Goal: Task Accomplishment & Management: Use online tool/utility

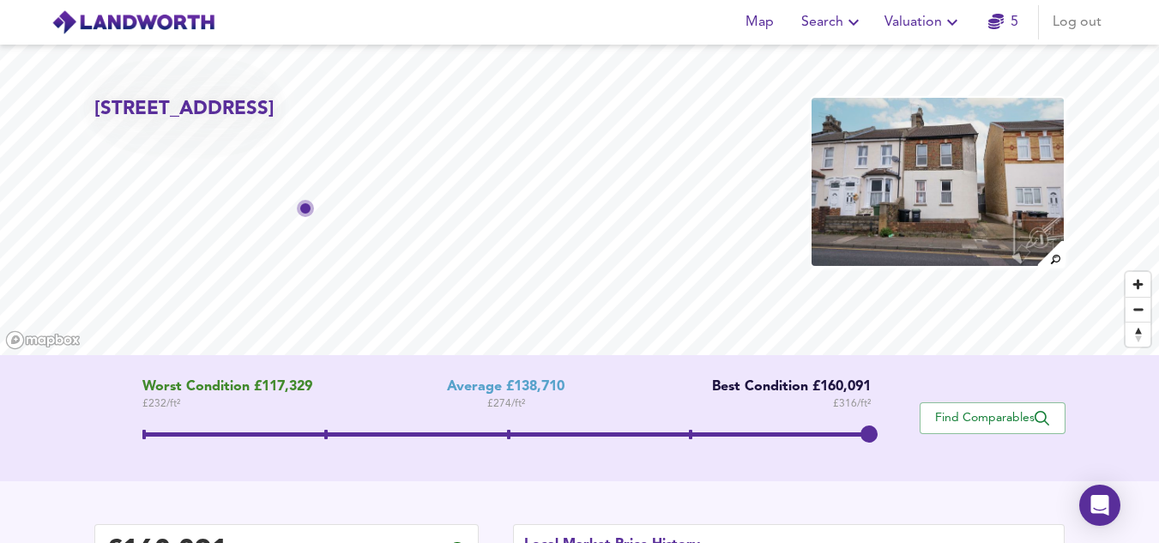
click at [918, 26] on span "Valuation" at bounding box center [923, 22] width 78 height 24
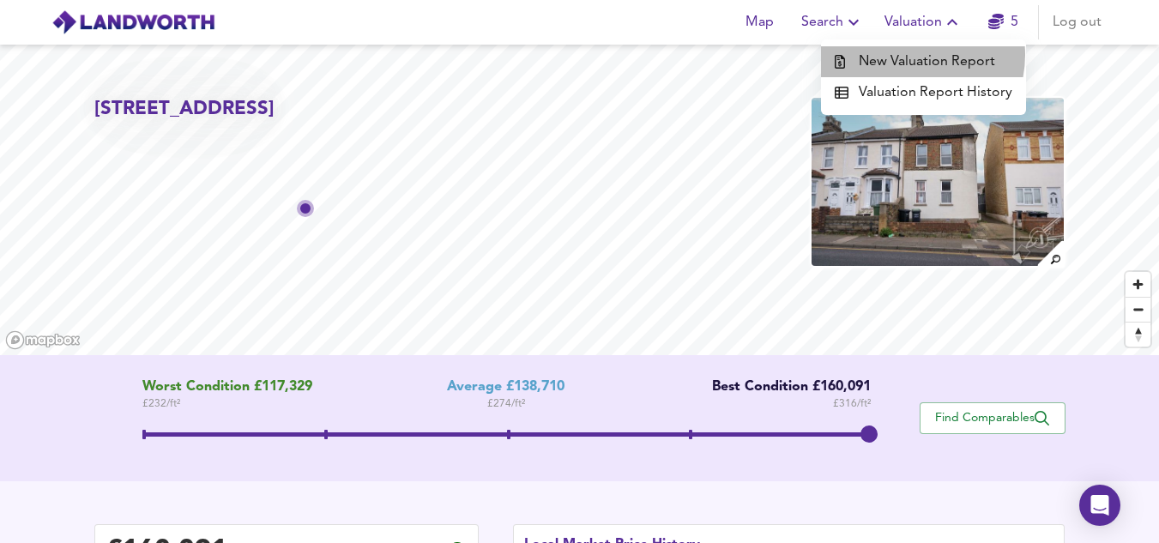
click at [913, 55] on li "New Valuation Report" at bounding box center [923, 61] width 205 height 31
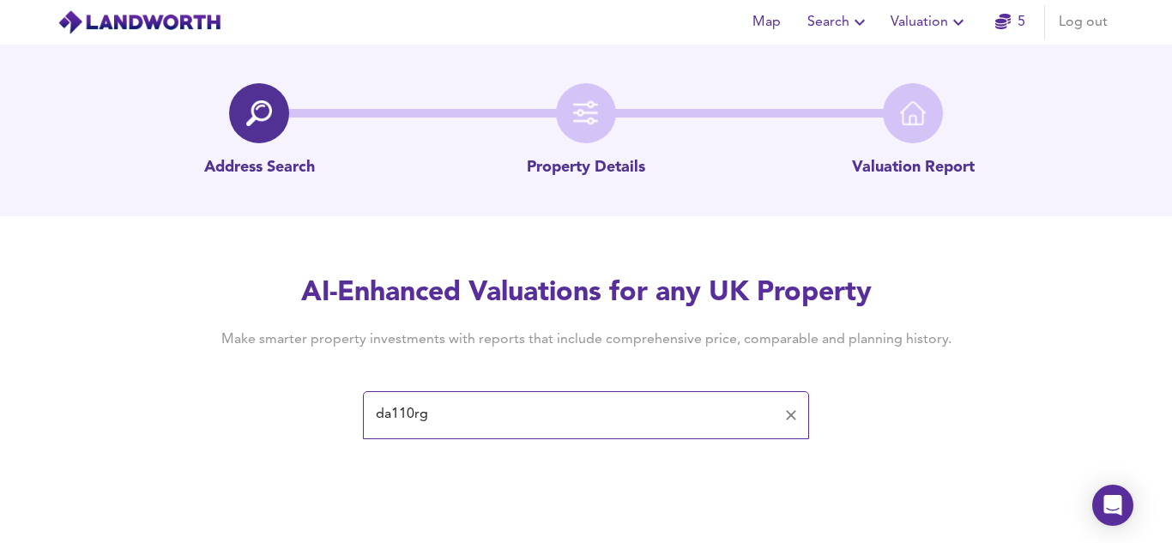
click at [662, 436] on div "da110rg ​" at bounding box center [586, 415] width 446 height 48
click at [654, 419] on input "da110rg" at bounding box center [573, 415] width 405 height 33
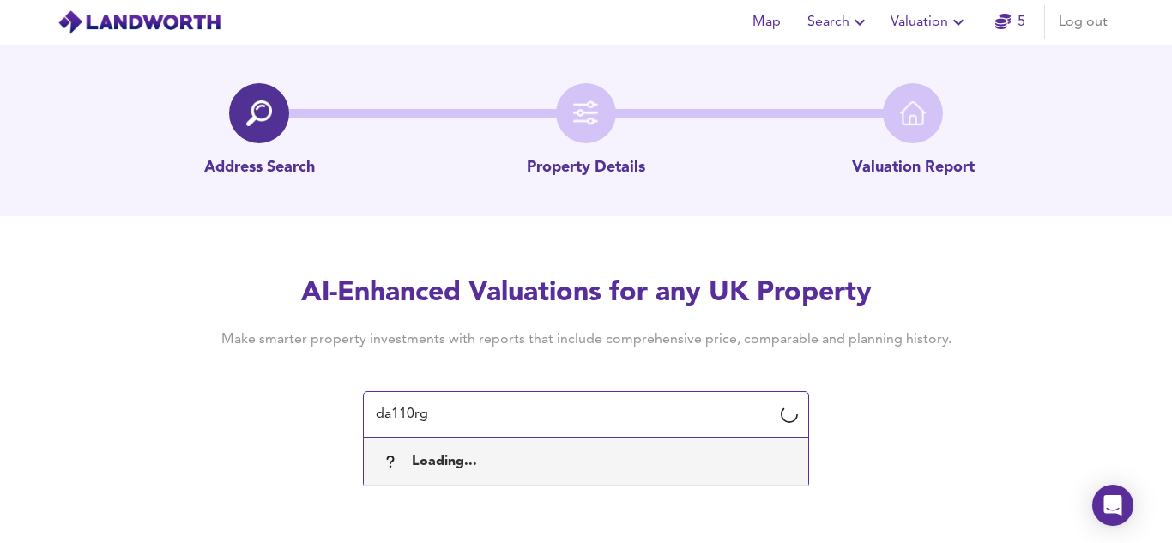
click at [406, 418] on input "da110rg" at bounding box center [573, 415] width 405 height 33
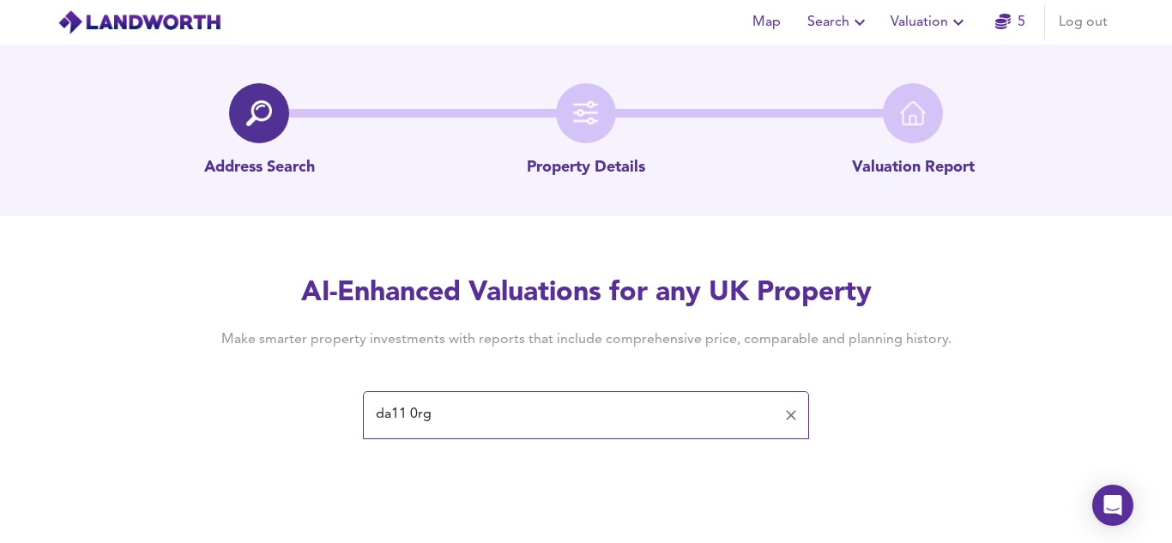
click at [699, 409] on input "da11 0rg" at bounding box center [573, 415] width 405 height 33
click at [1158, 181] on div "Address Search Property Details Valuation Report" at bounding box center [586, 131] width 1172 height 172
click at [674, 393] on div "da11 0rg ​" at bounding box center [586, 415] width 446 height 48
click at [654, 412] on input "da11 0rg" at bounding box center [573, 415] width 405 height 33
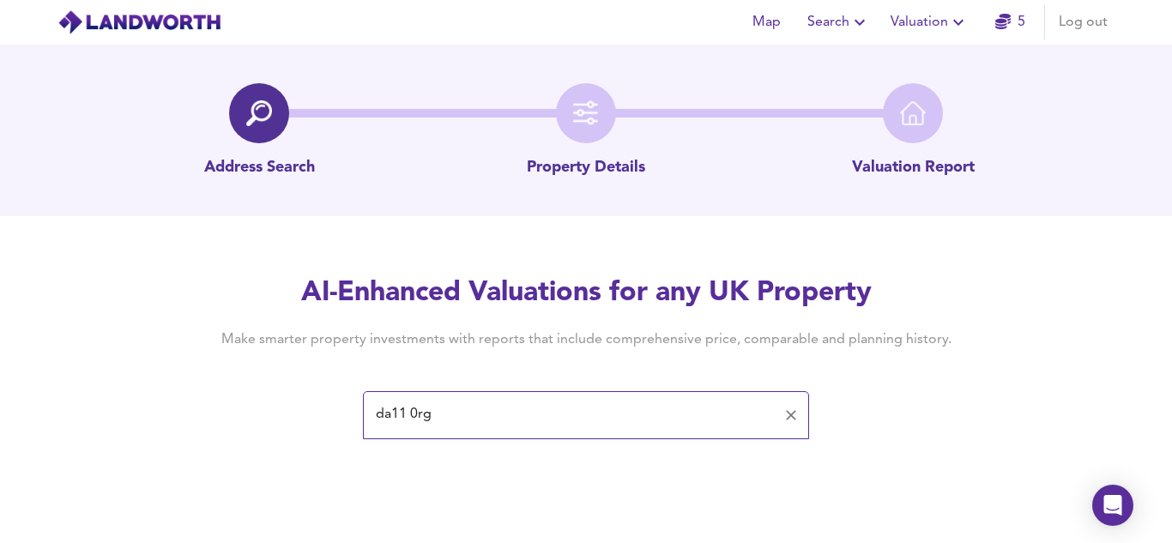
click at [654, 413] on input "da11 0rg" at bounding box center [573, 415] width 405 height 33
click at [666, 414] on input "[STREET_ADDRESS]" at bounding box center [573, 415] width 405 height 33
type input "da124th"
click at [946, 28] on span "Valuation" at bounding box center [929, 22] width 78 height 24
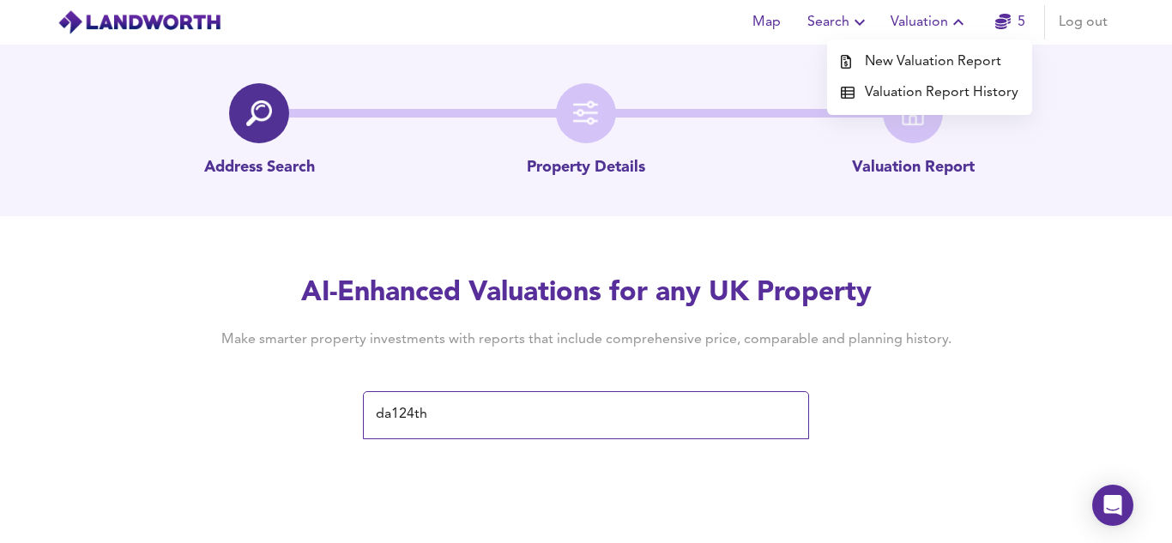
click at [934, 87] on li "Valuation Report History" at bounding box center [929, 92] width 205 height 31
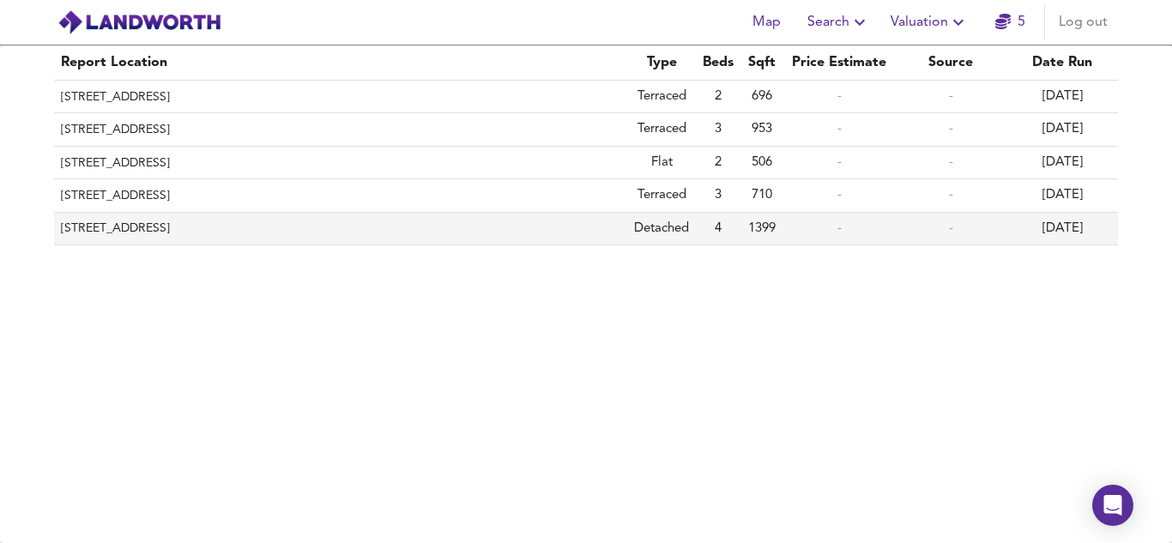
click at [243, 232] on th "[STREET_ADDRESS]" at bounding box center [340, 229] width 573 height 33
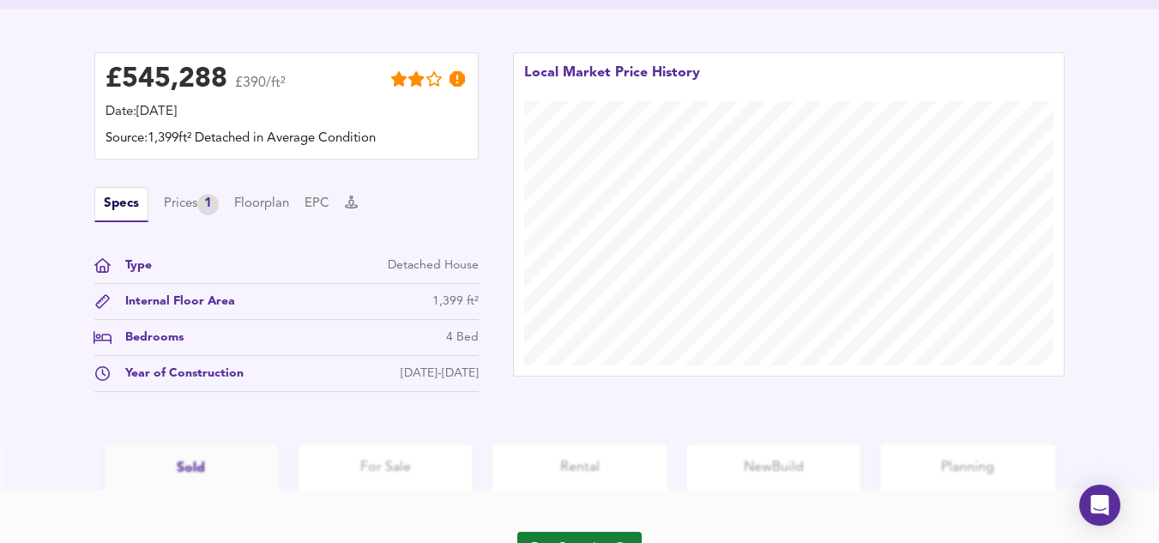
scroll to position [488, 0]
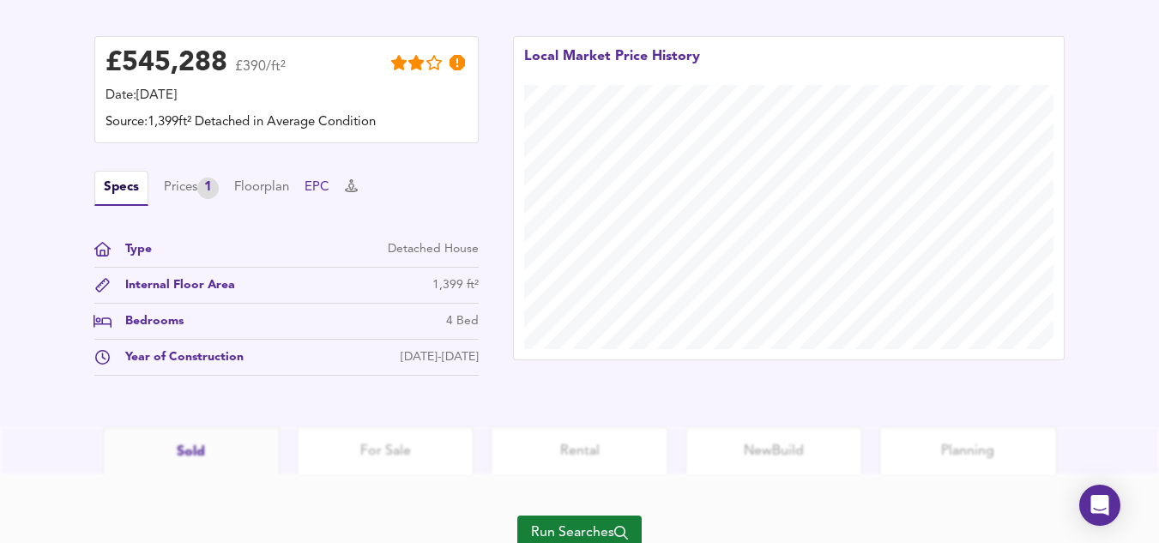
click at [315, 186] on button "EPC" at bounding box center [316, 187] width 25 height 19
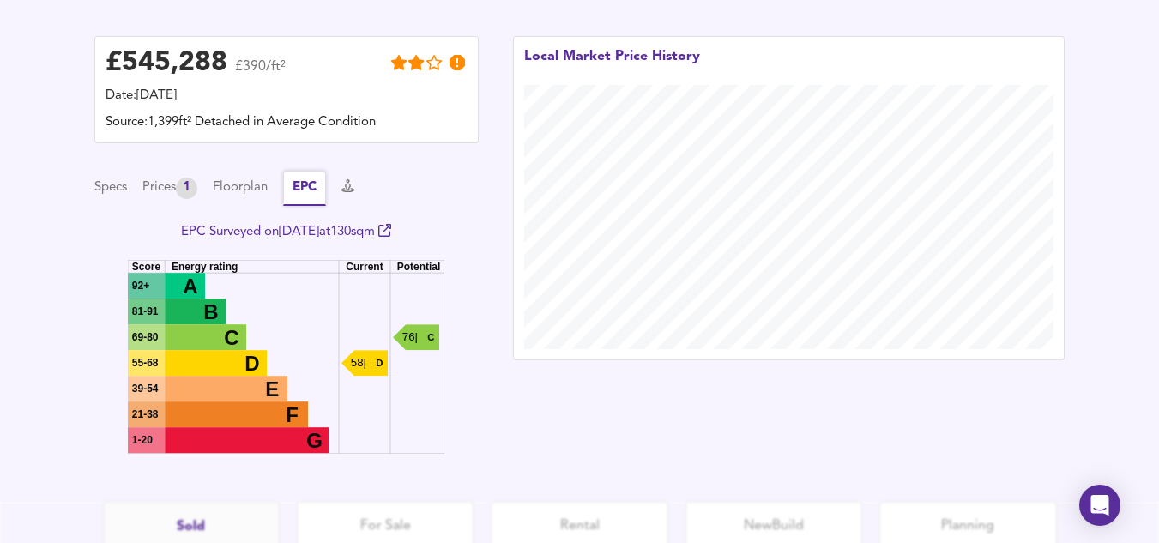
click at [294, 188] on button "EPC" at bounding box center [304, 188] width 43 height 35
click at [180, 195] on div "Prices 1" at bounding box center [169, 188] width 55 height 21
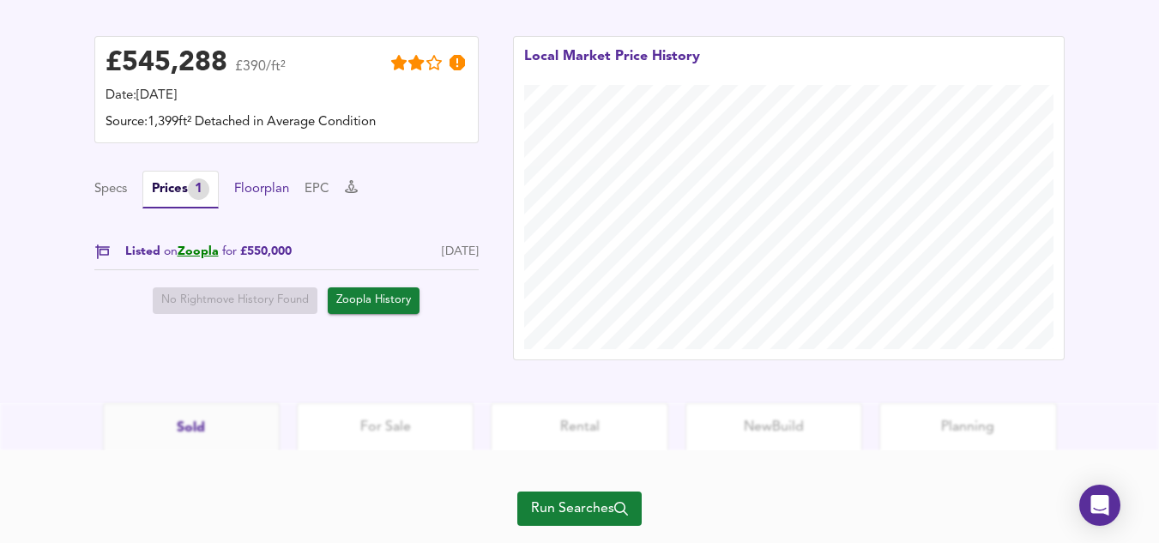
click at [248, 196] on button "Floorplan" at bounding box center [261, 189] width 55 height 19
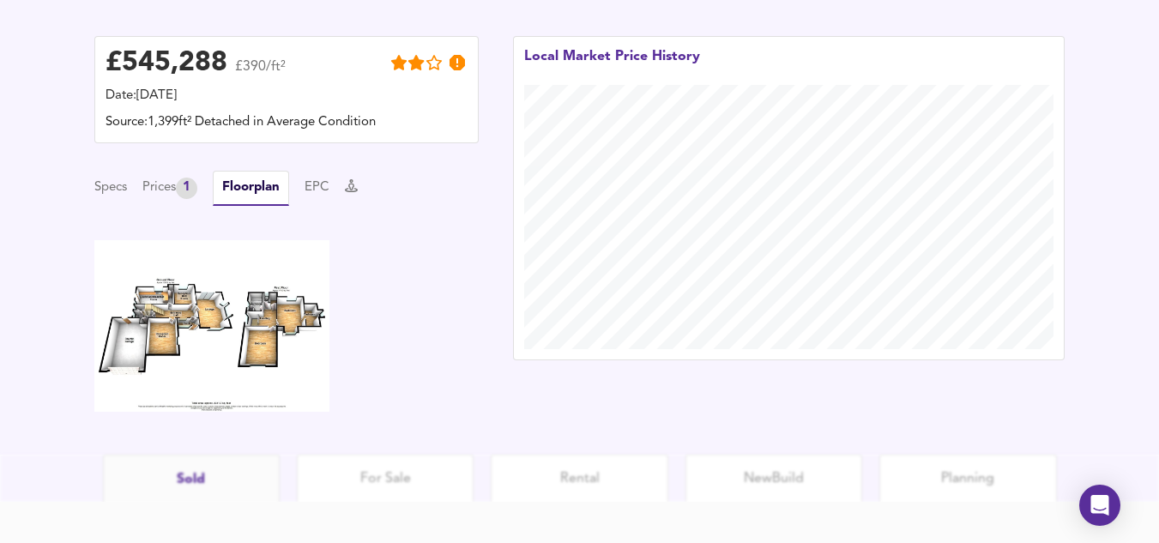
click at [310, 190] on div "Specs Prices 1 Floorplan EPC" at bounding box center [286, 188] width 384 height 35
click at [321, 190] on button "EPC" at bounding box center [316, 187] width 25 height 19
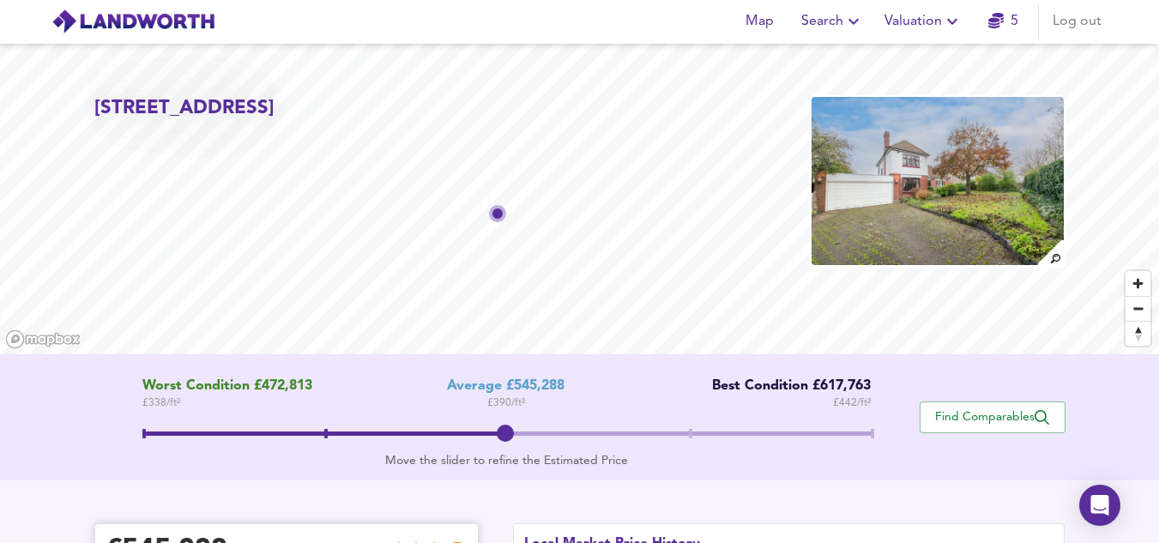
scroll to position [0, 0]
click at [946, 31] on icon "button" at bounding box center [952, 22] width 21 height 21
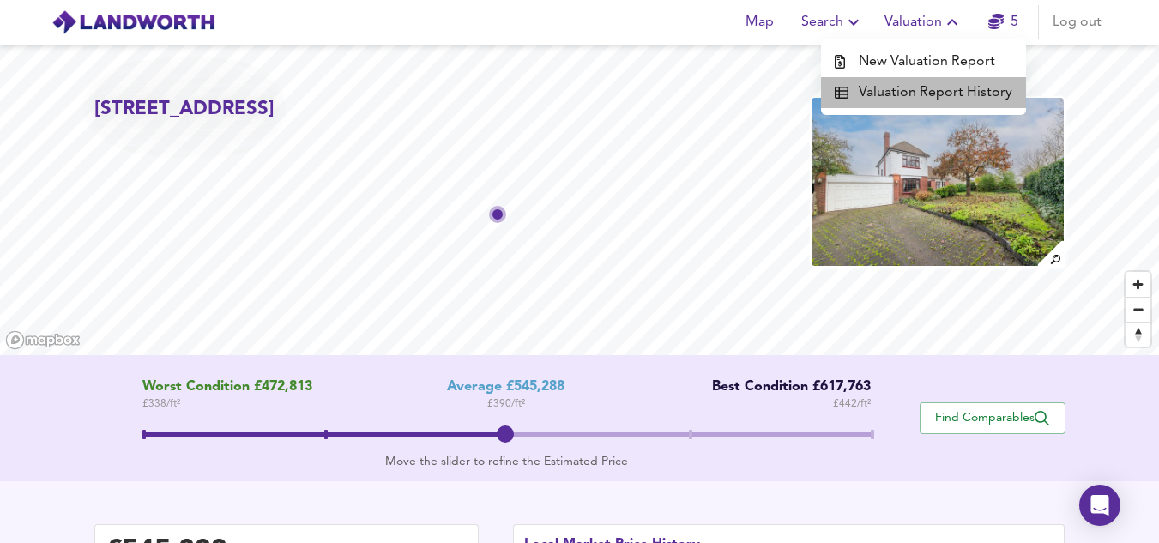
click at [927, 93] on li "Valuation Report History" at bounding box center [923, 92] width 205 height 31
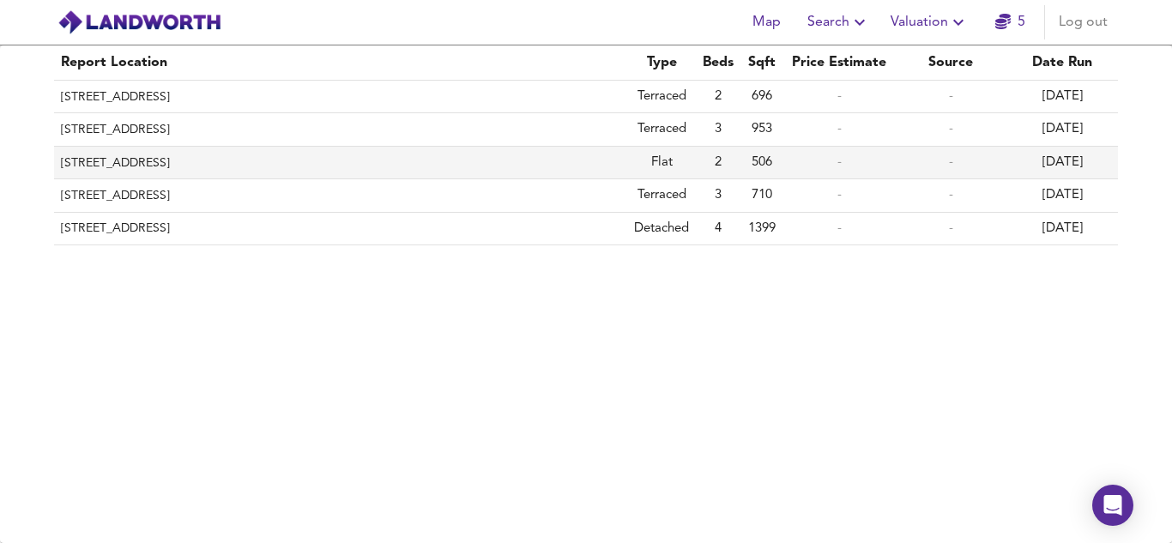
click at [350, 165] on th "[STREET_ADDRESS]" at bounding box center [340, 163] width 573 height 33
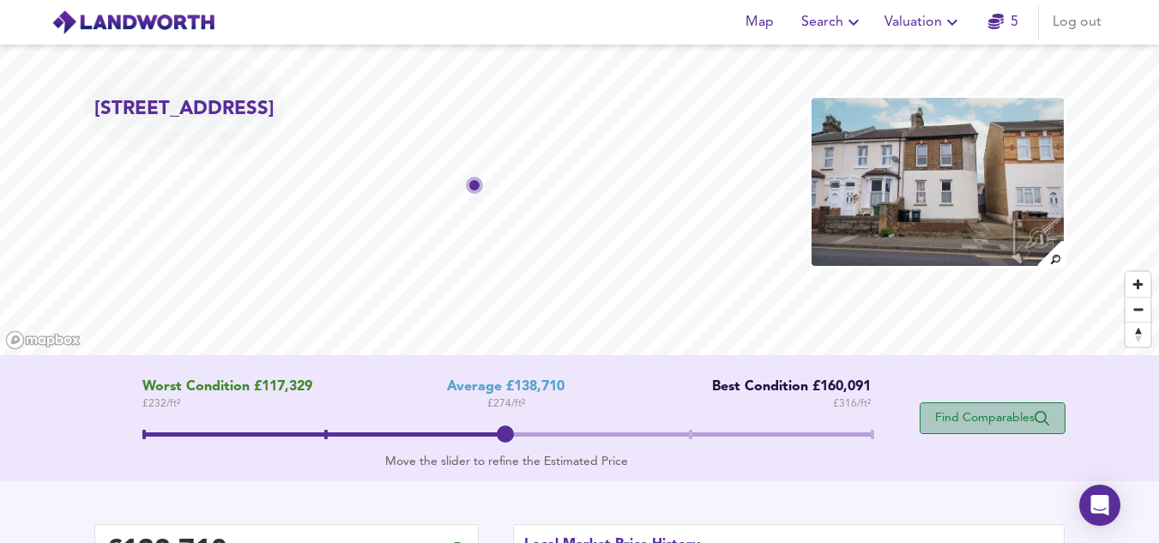
click at [949, 425] on span "Find Comparables" at bounding box center [992, 418] width 127 height 16
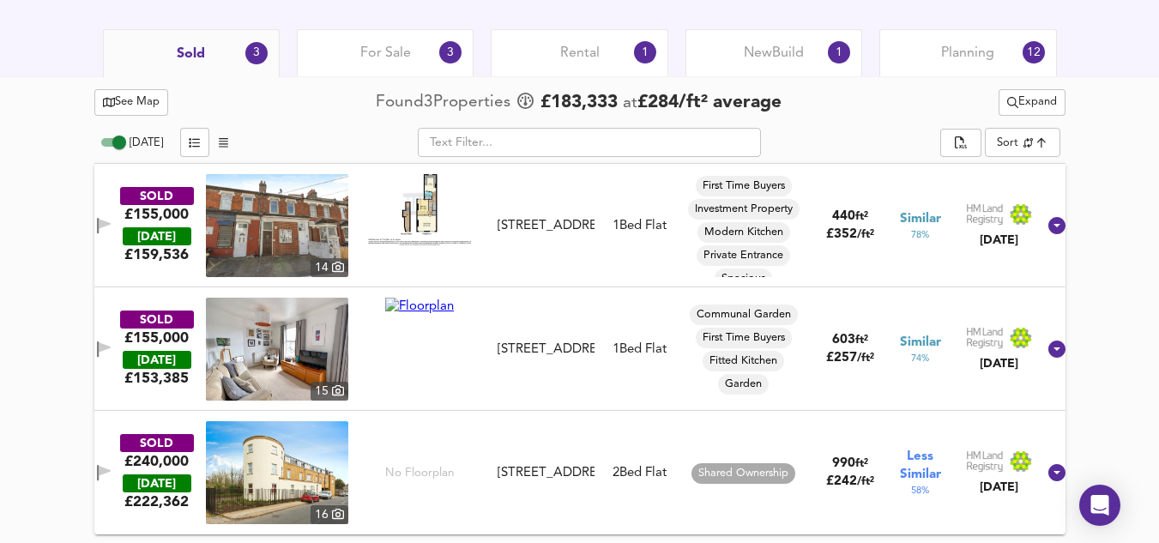
scroll to position [853, 0]
click at [427, 201] on img at bounding box center [419, 209] width 103 height 70
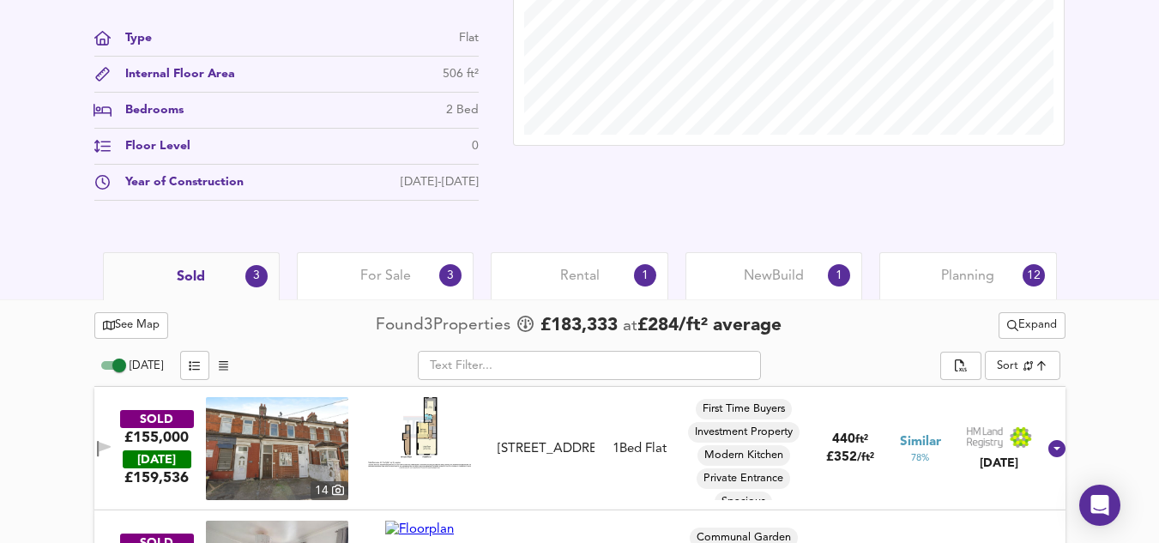
scroll to position [606, 0]
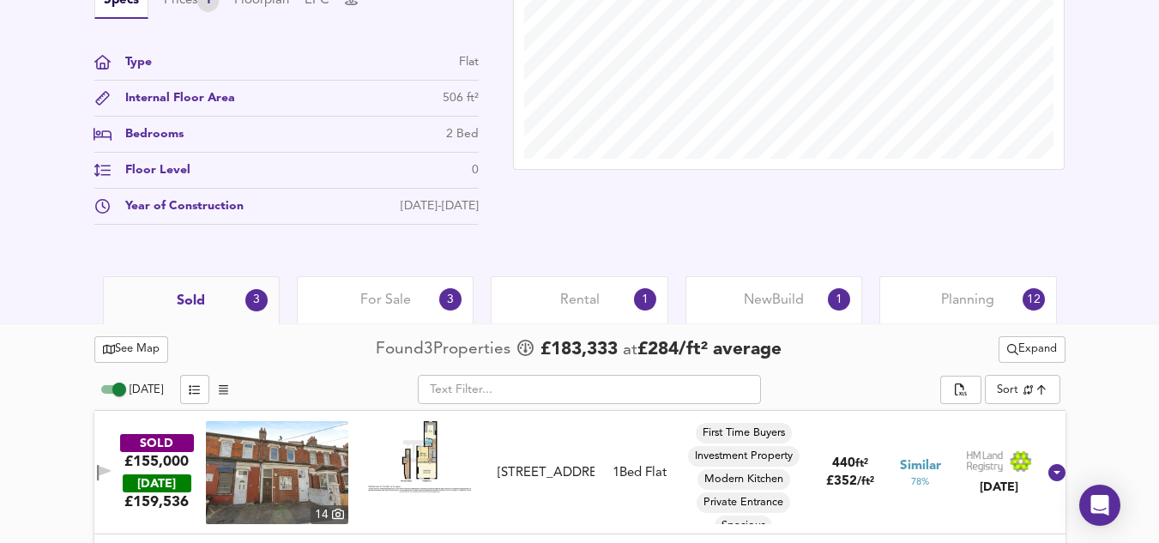
click at [348, 287] on div "For Sale 3" at bounding box center [385, 299] width 177 height 47
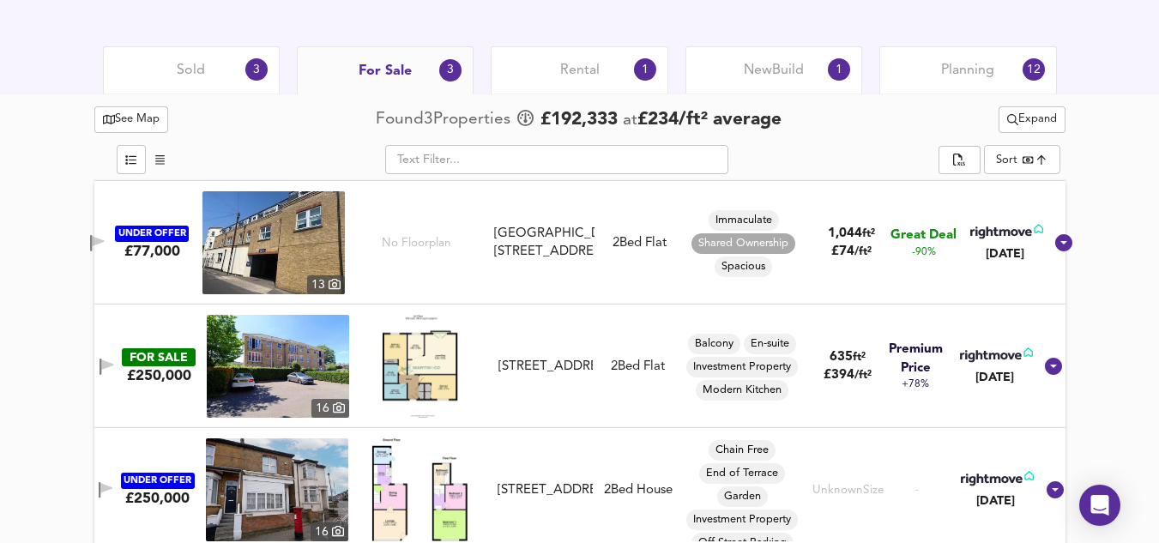
scroll to position [854, 0]
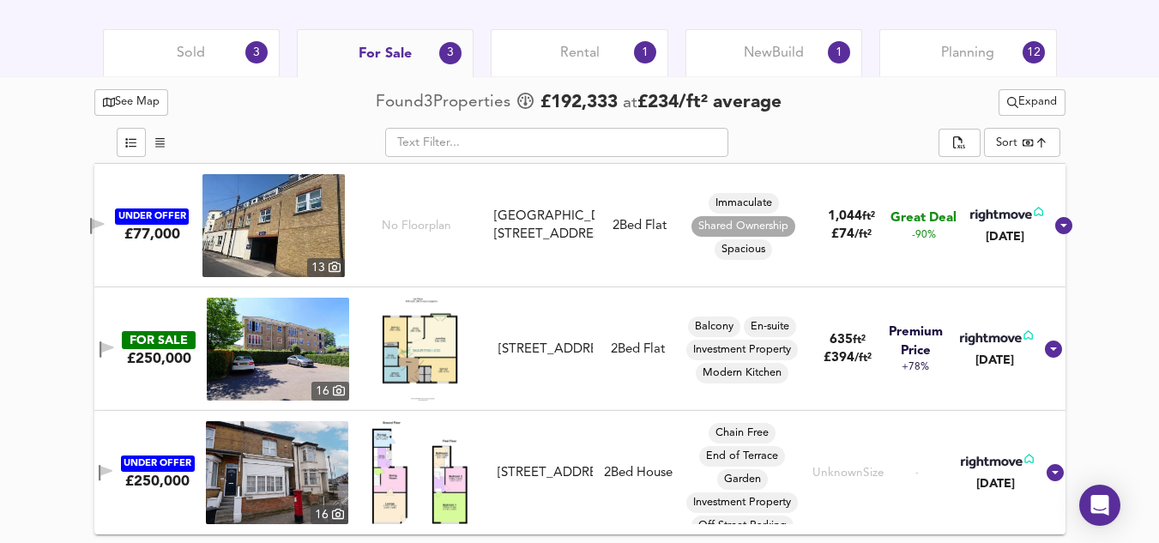
click at [581, 79] on div "See Map Found 3 Propert ies £ 192,333 at £ 234 / ft² average Expand ​ Sort best…" at bounding box center [579, 310] width 971 height 466
click at [581, 78] on div "See Map Found 3 Propert ies £ 192,333 at £ 234 / ft² average Expand ​ Sort best…" at bounding box center [579, 310] width 971 height 466
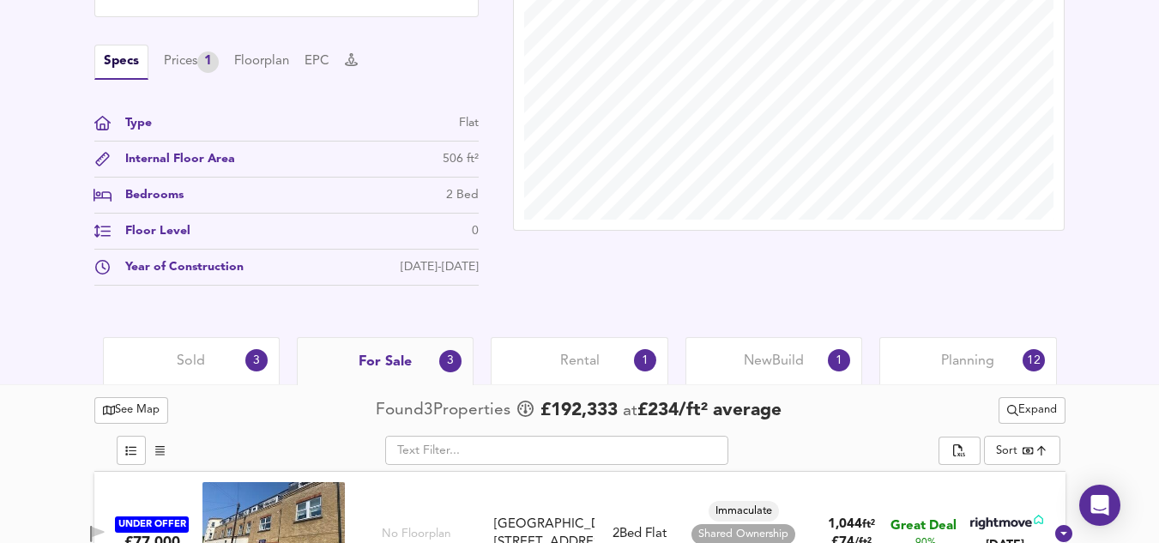
scroll to position [547, 0]
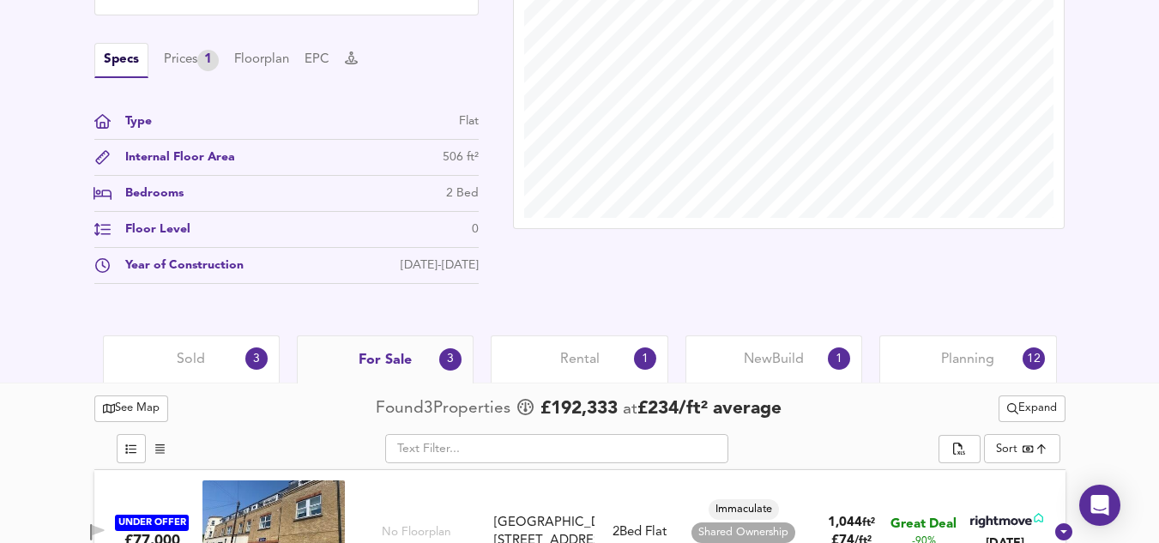
click at [187, 356] on span "Sold" at bounding box center [191, 359] width 28 height 19
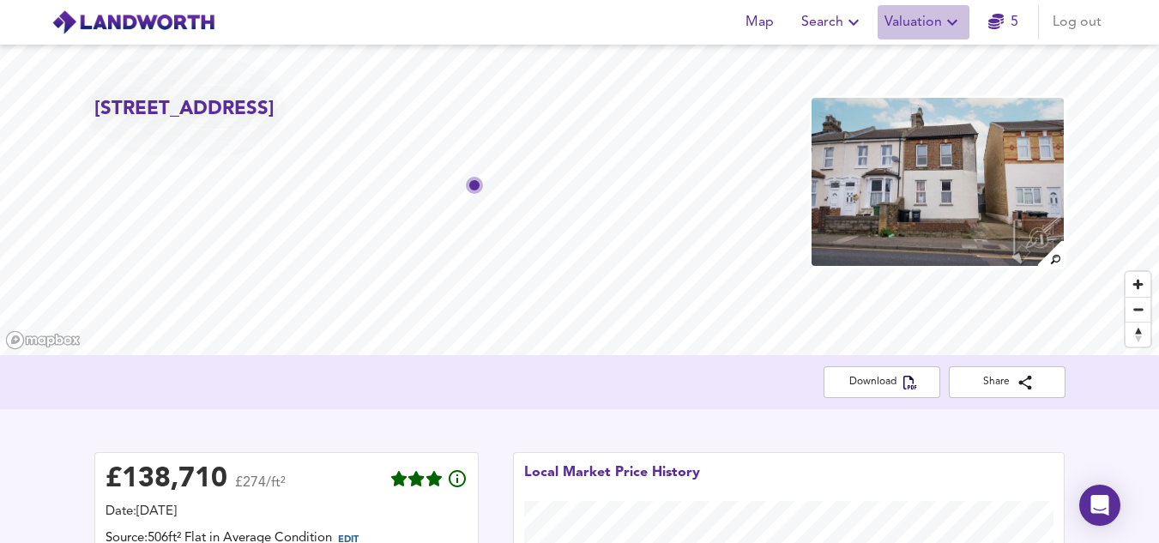
click at [898, 26] on span "Valuation" at bounding box center [923, 22] width 78 height 24
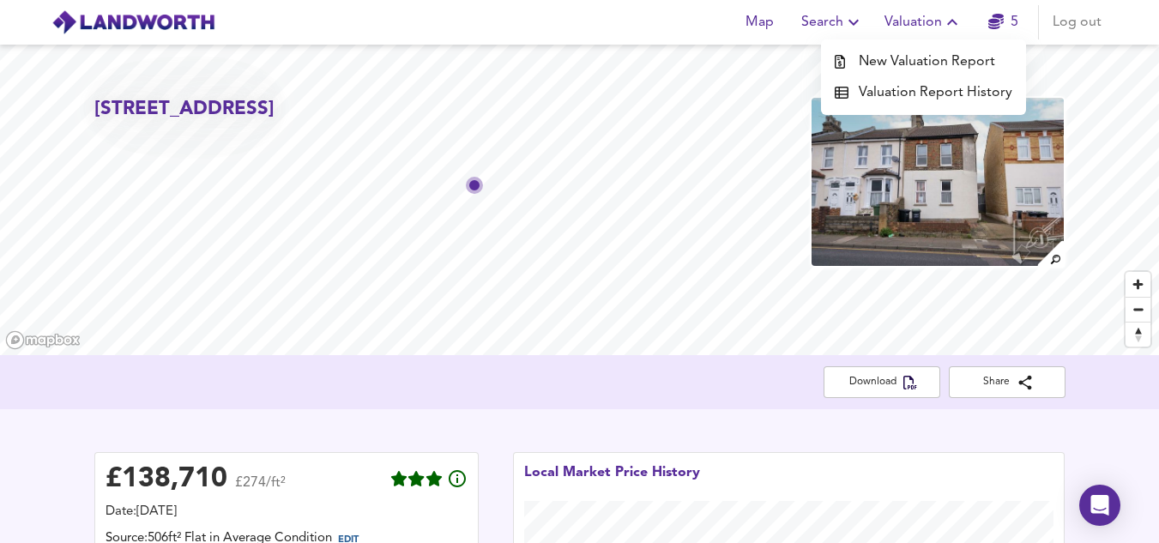
click at [906, 72] on li "New Valuation Report" at bounding box center [923, 61] width 205 height 31
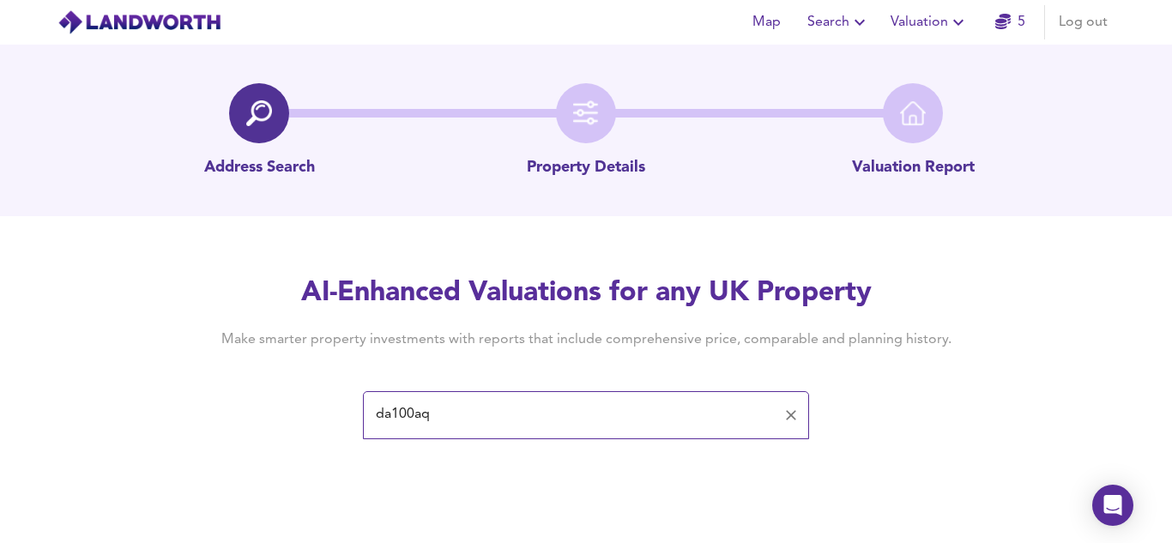
click at [906, 28] on span "Valuation" at bounding box center [929, 22] width 78 height 24
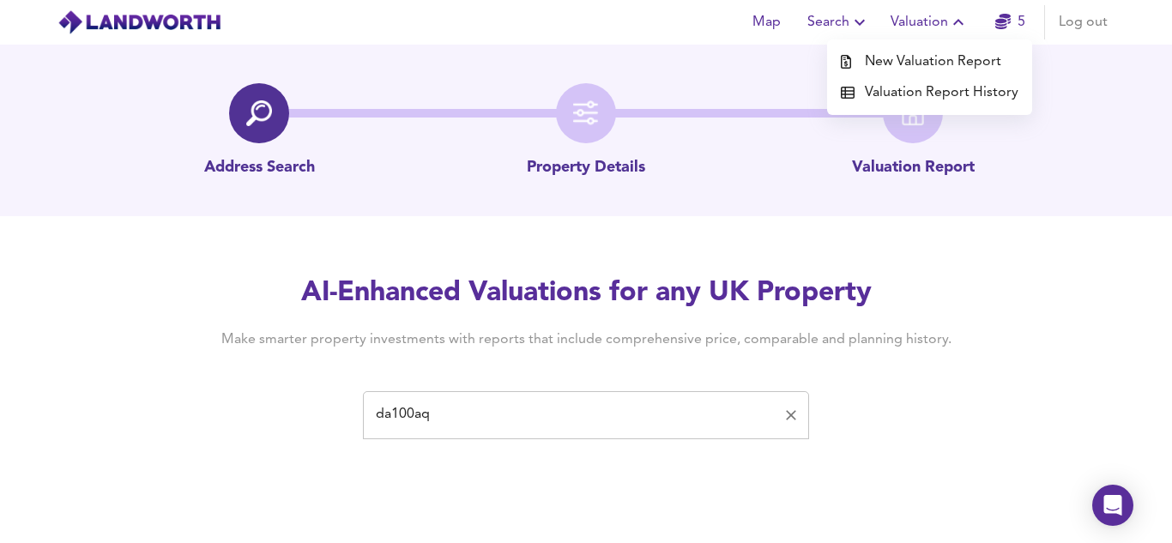
click at [470, 411] on input "da100aq" at bounding box center [573, 415] width 405 height 33
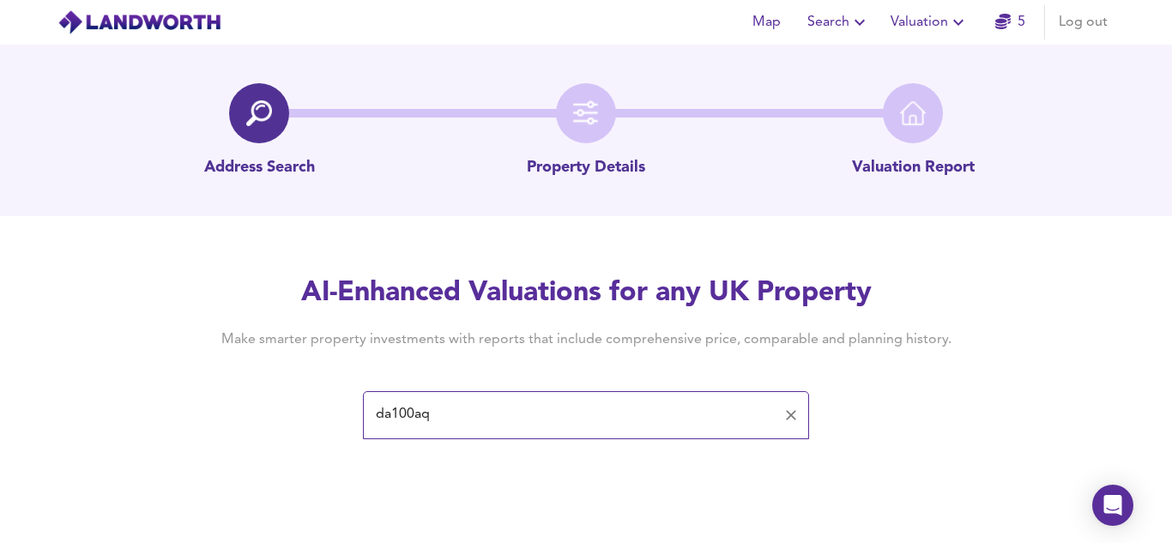
click at [470, 411] on input "da100aq" at bounding box center [573, 415] width 405 height 33
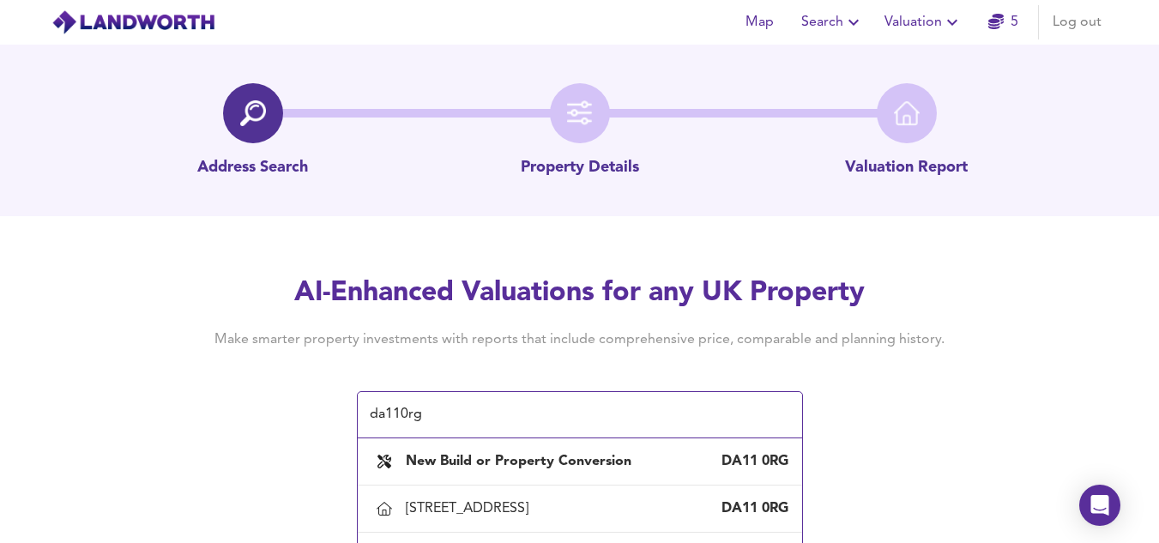
click at [907, 274] on div "Address Search Property Details Valuation Report AI-Enhanced Valuations for any…" at bounding box center [579, 241] width 1159 height 393
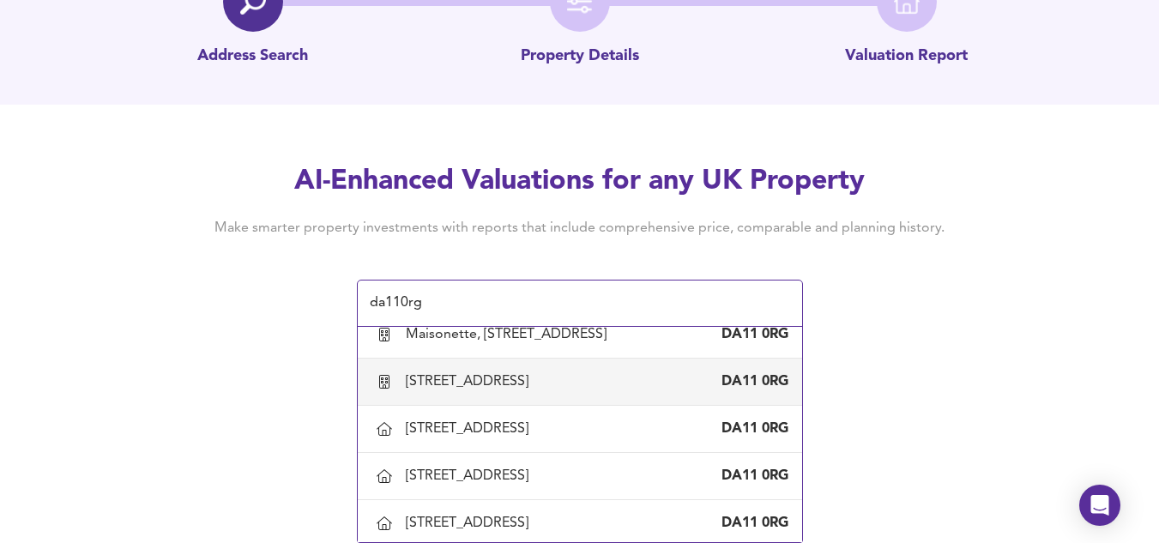
scroll to position [1515, 0]
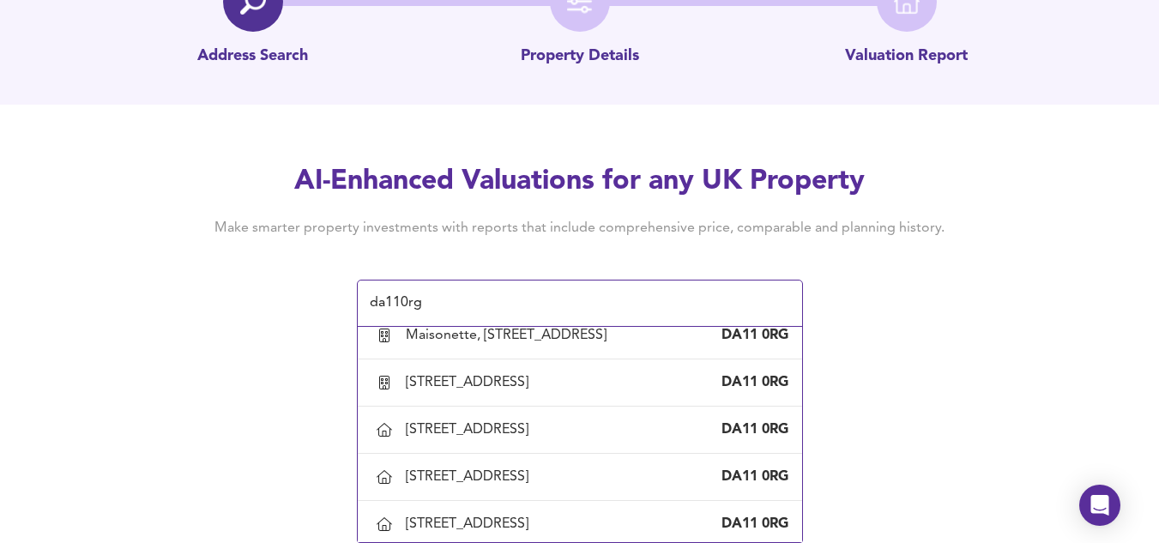
click at [952, 285] on div "AI-Enhanced Valuations for any UK Property Make smarter property investments wi…" at bounding box center [579, 244] width 823 height 163
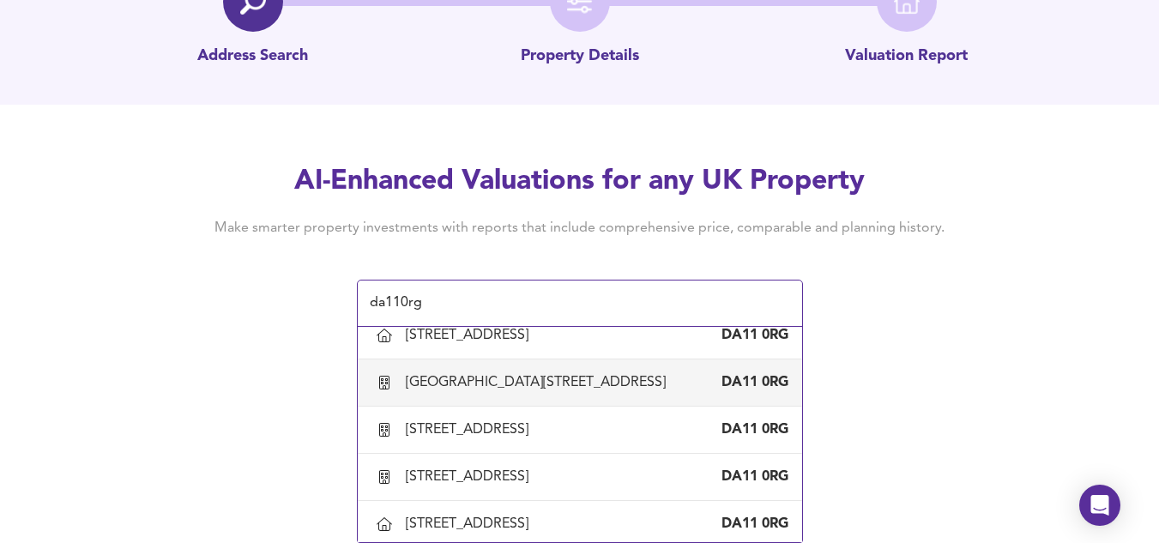
scroll to position [364, 0]
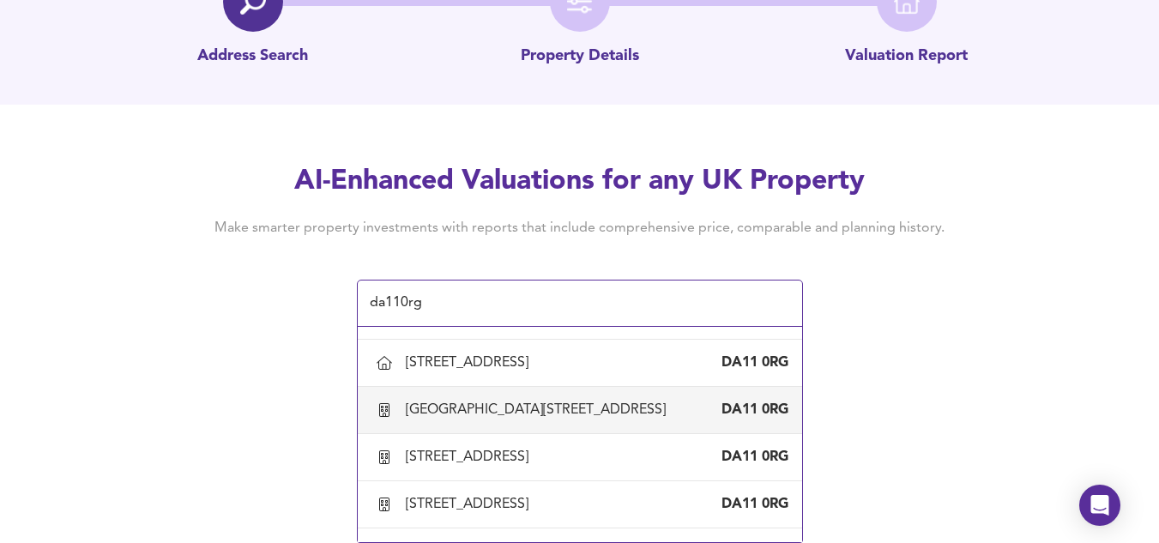
click at [587, 419] on div "[GEOGRAPHIC_DATA][STREET_ADDRESS]" at bounding box center [539, 410] width 267 height 19
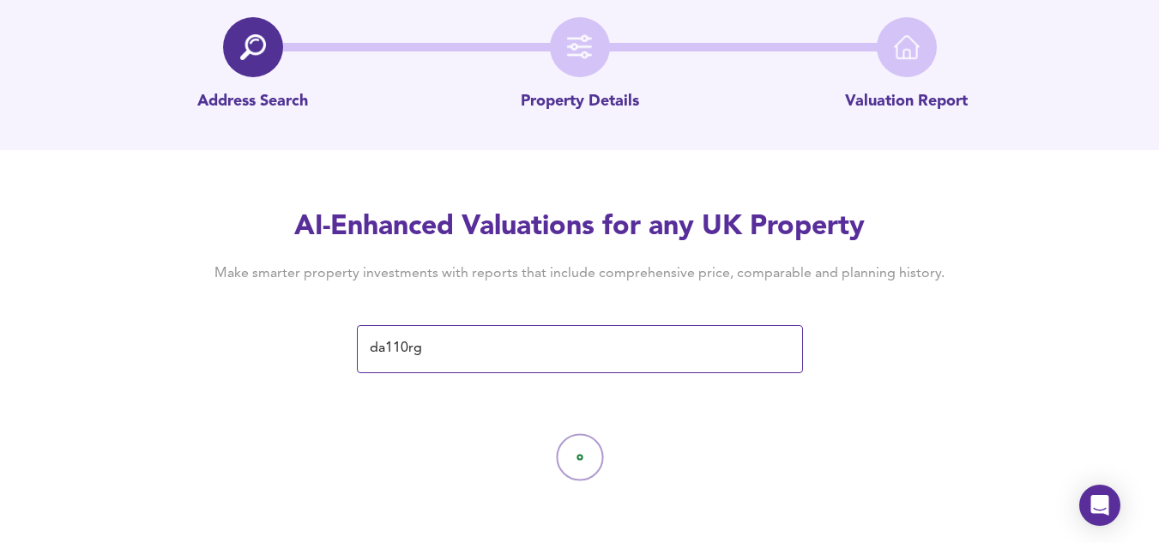
type input "[GEOGRAPHIC_DATA][STREET_ADDRESS]"
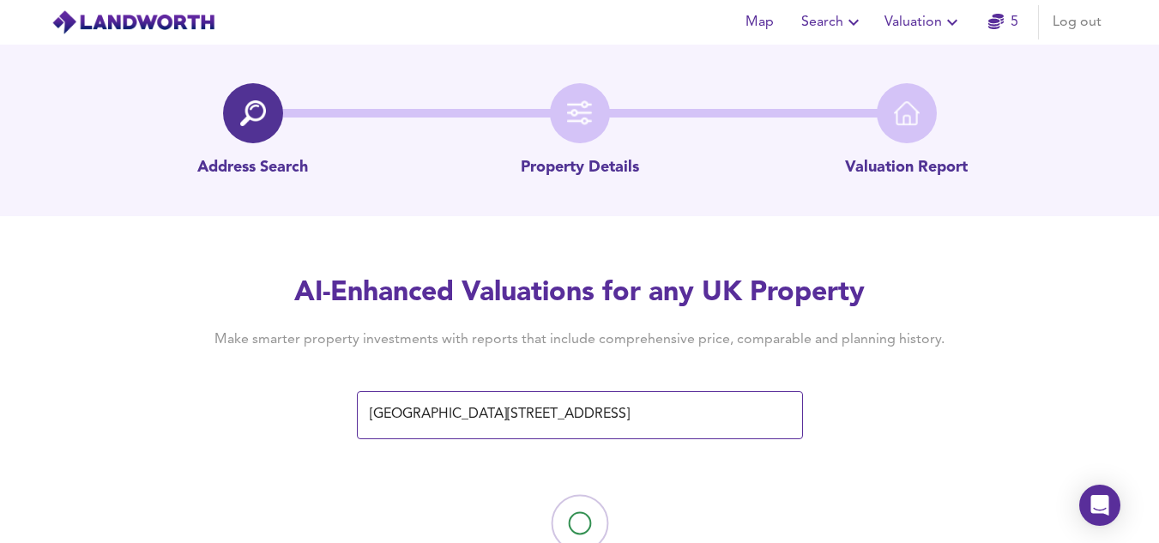
scroll to position [66, 0]
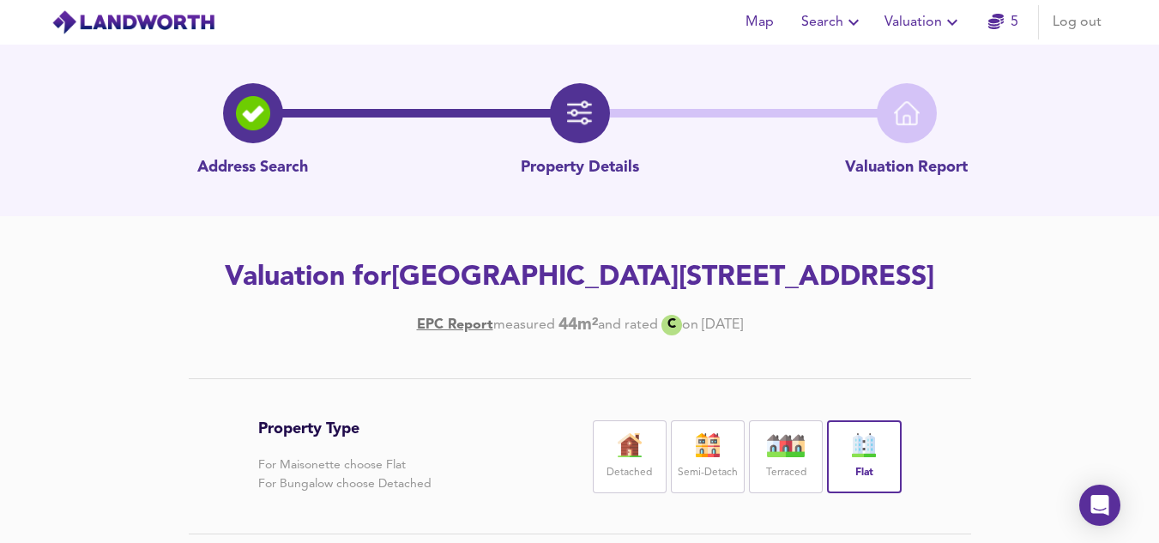
click at [226, 117] on div at bounding box center [253, 113] width 60 height 60
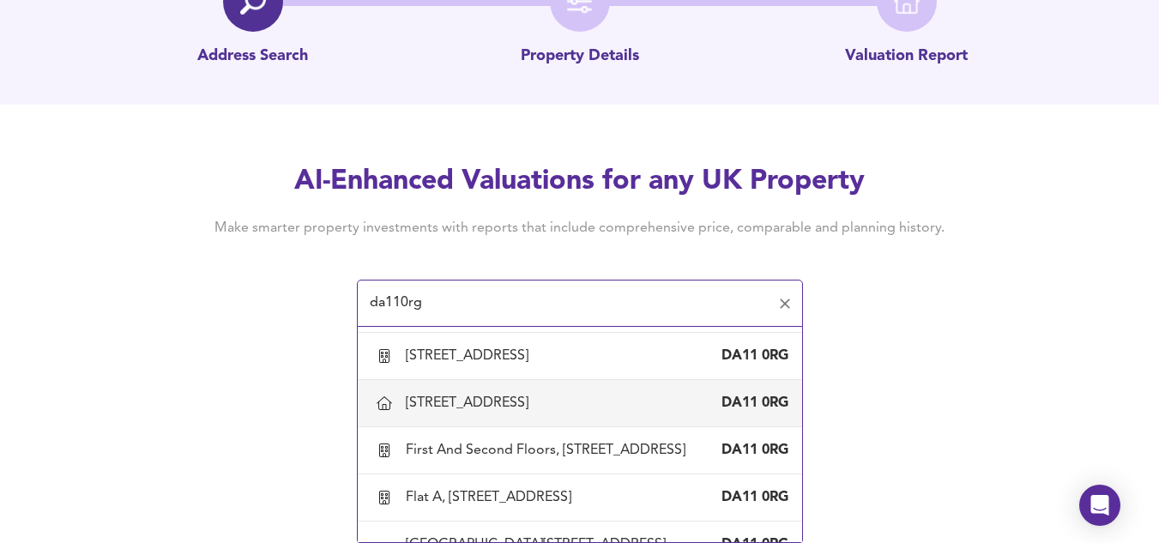
scroll to position [487, 0]
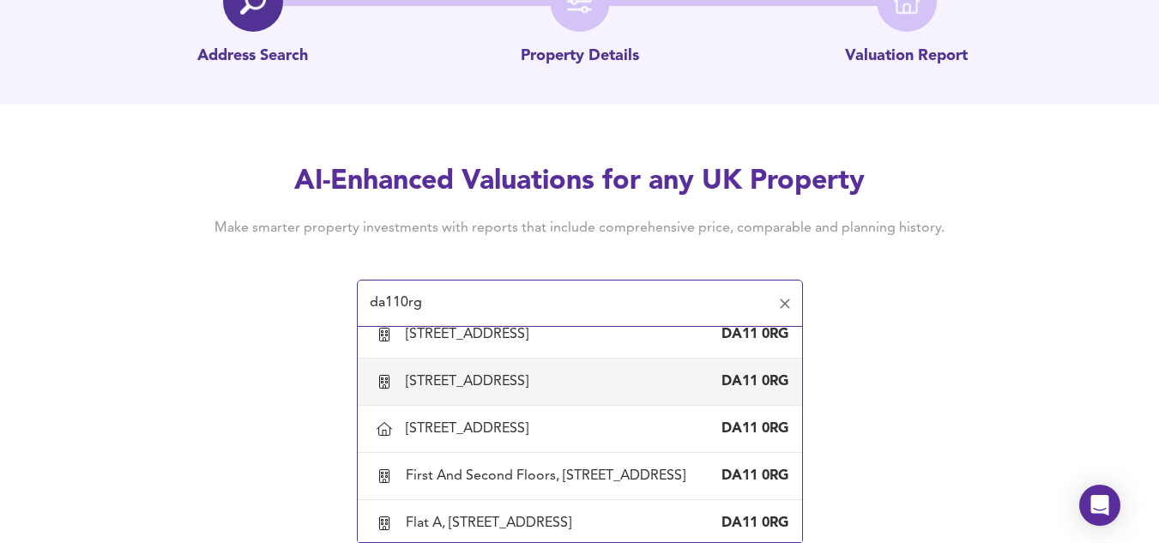
click at [583, 400] on div "[STREET_ADDRESS]" at bounding box center [579, 382] width 417 height 36
type input "[STREET_ADDRESS]"
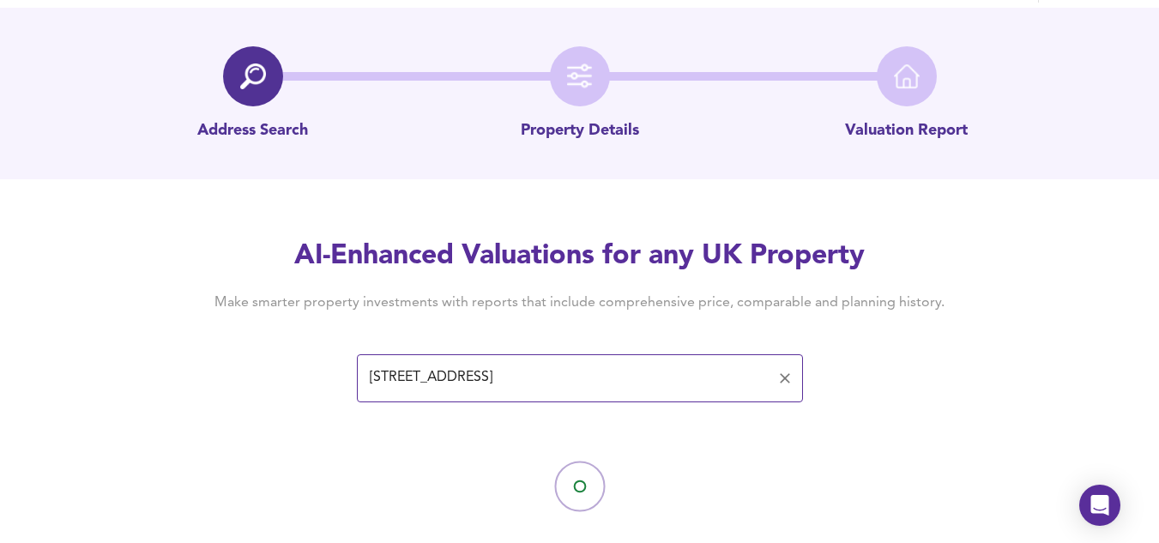
scroll to position [66, 0]
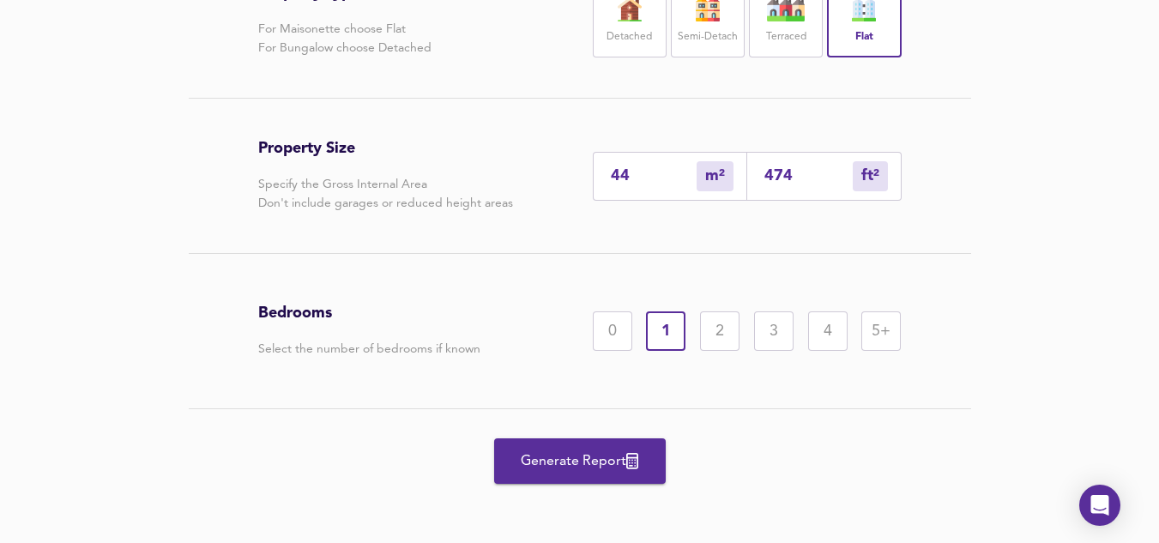
scroll to position [440, 0]
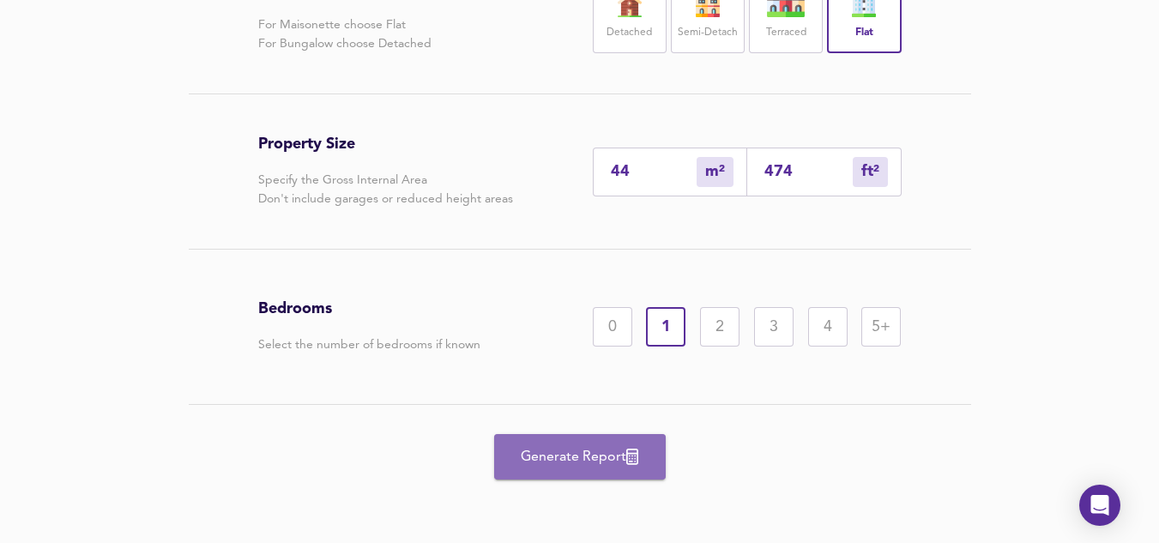
click at [590, 446] on span "Generate Report" at bounding box center [579, 457] width 137 height 24
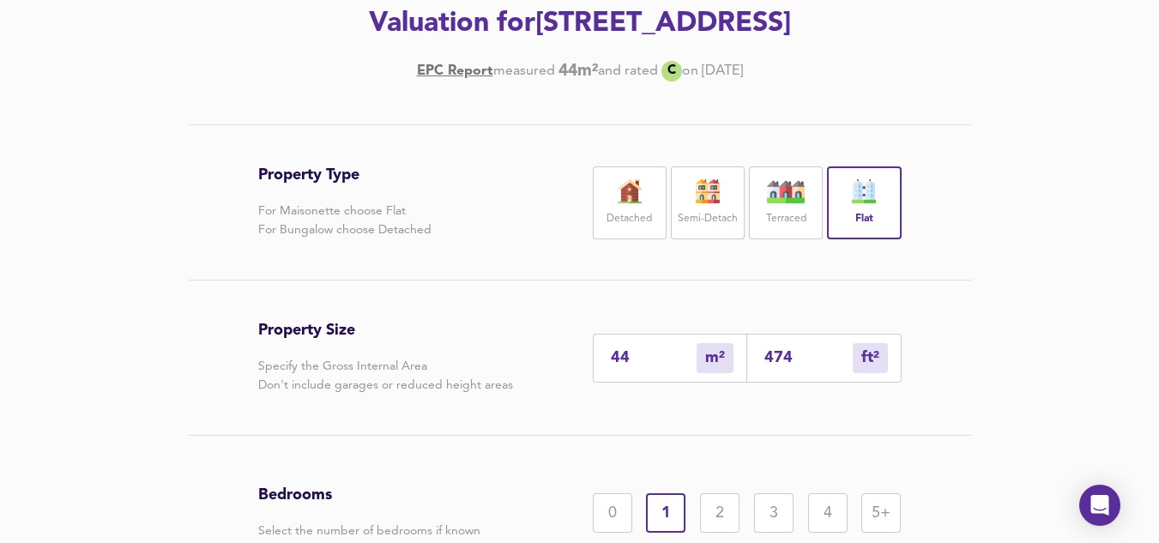
scroll to position [252, 0]
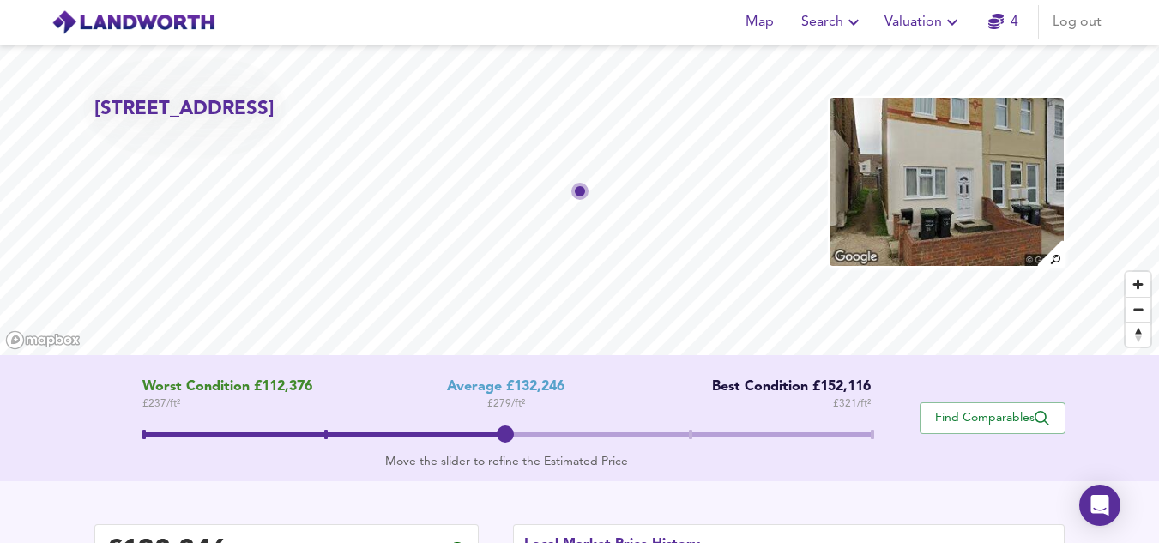
click at [920, 193] on img at bounding box center [946, 182] width 237 height 172
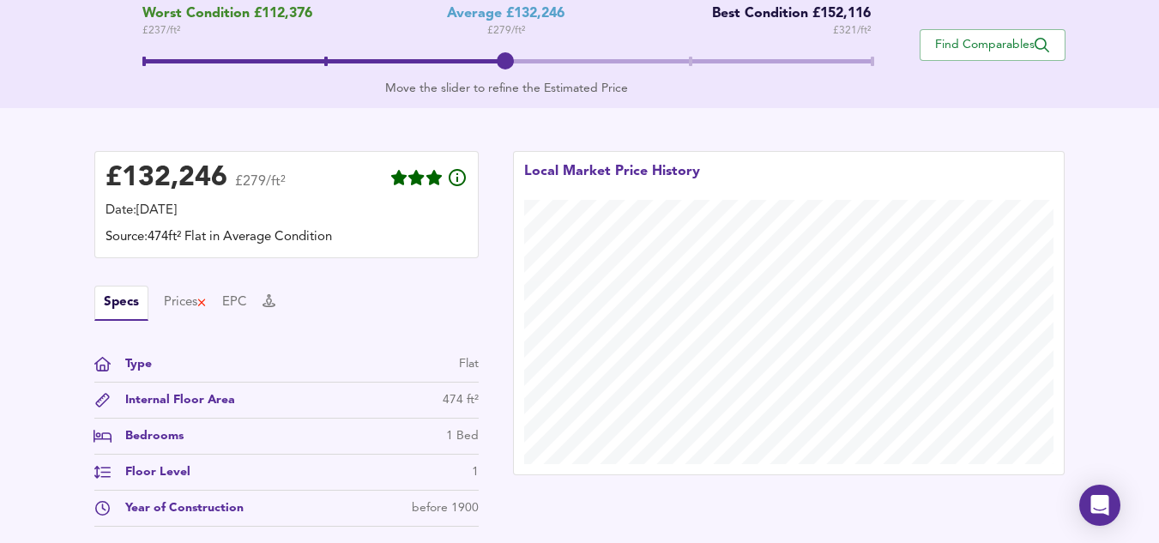
scroll to position [455, 0]
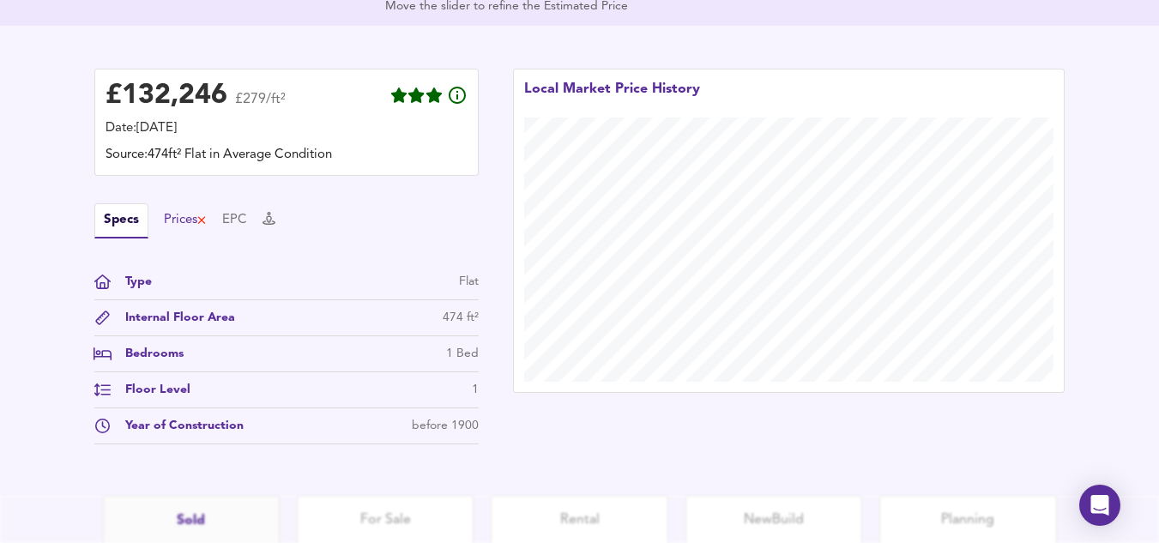
click at [196, 229] on div "Prices" at bounding box center [186, 220] width 44 height 19
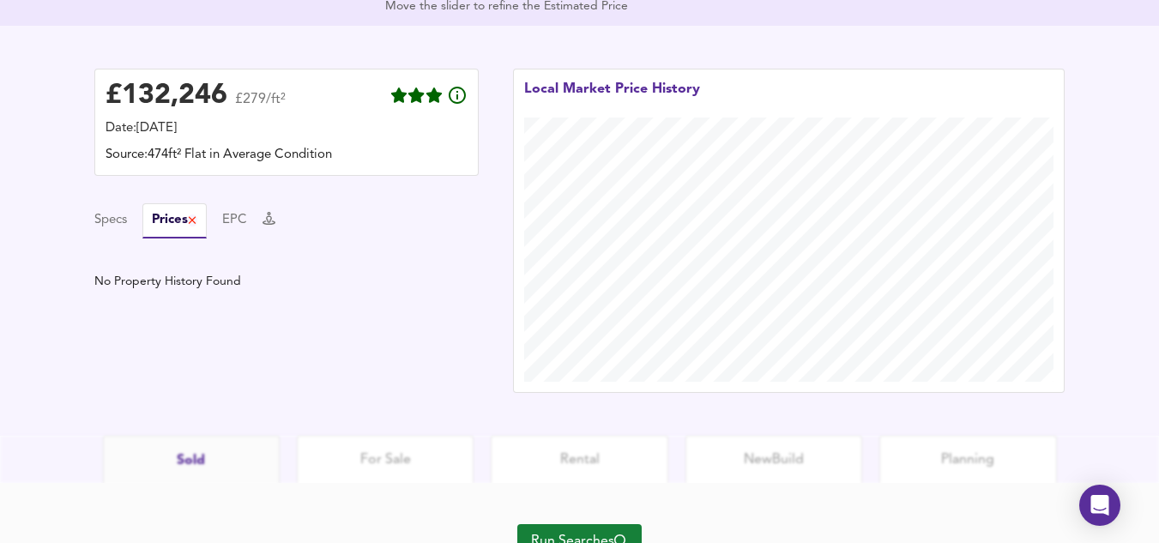
drag, startPoint x: 210, startPoint y: 229, endPoint x: 222, endPoint y: 229, distance: 12.0
click at [222, 229] on div "Specs Prices EPC" at bounding box center [286, 220] width 384 height 35
click at [238, 227] on button "EPC" at bounding box center [234, 220] width 25 height 19
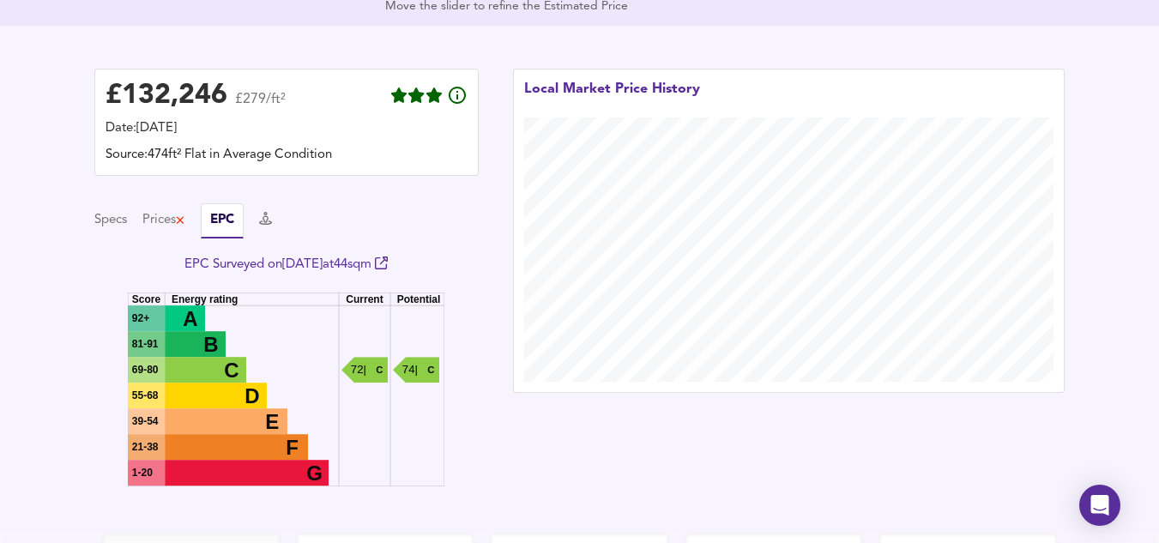
click at [370, 203] on div "£ 132,246 £279/ft² Date: [DATE] Source: 474ft² Flat in Average Condition Specs …" at bounding box center [286, 280] width 384 height 423
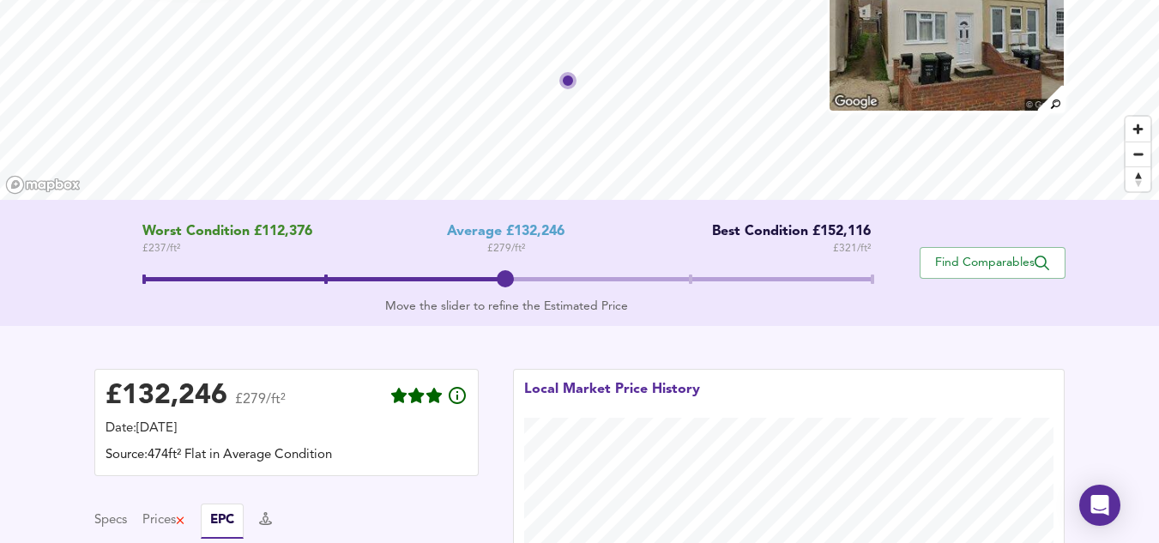
scroll to position [0, 0]
